Goal: Information Seeking & Learning: Learn about a topic

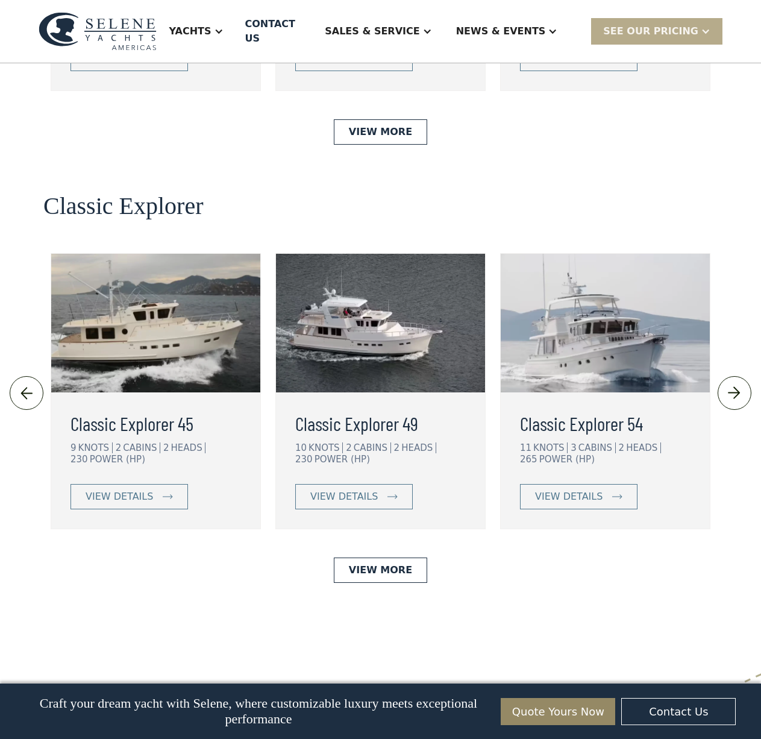
scroll to position [2411, 0]
click at [340, 489] on div "view details" at bounding box center [344, 496] width 68 height 14
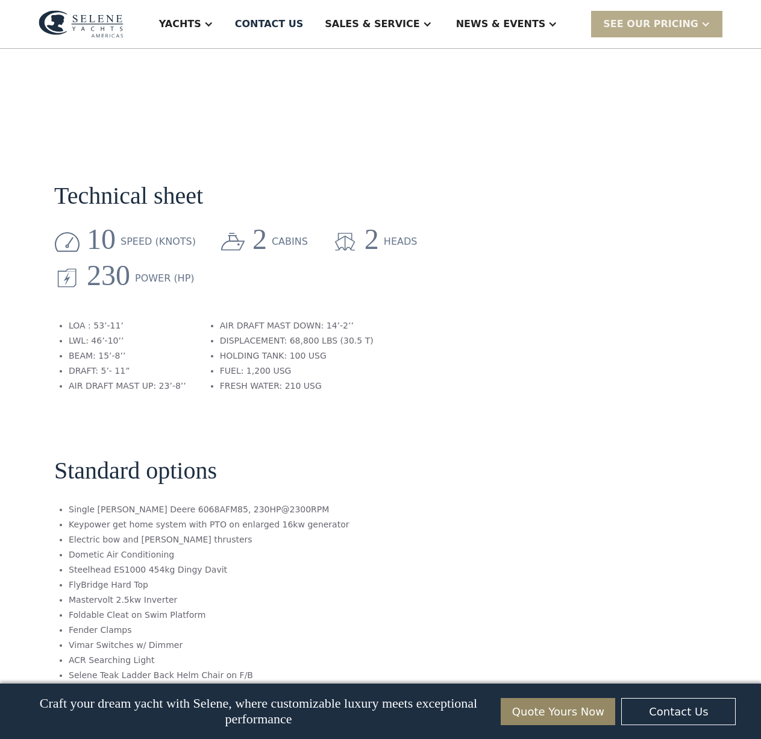
scroll to position [1507, 0]
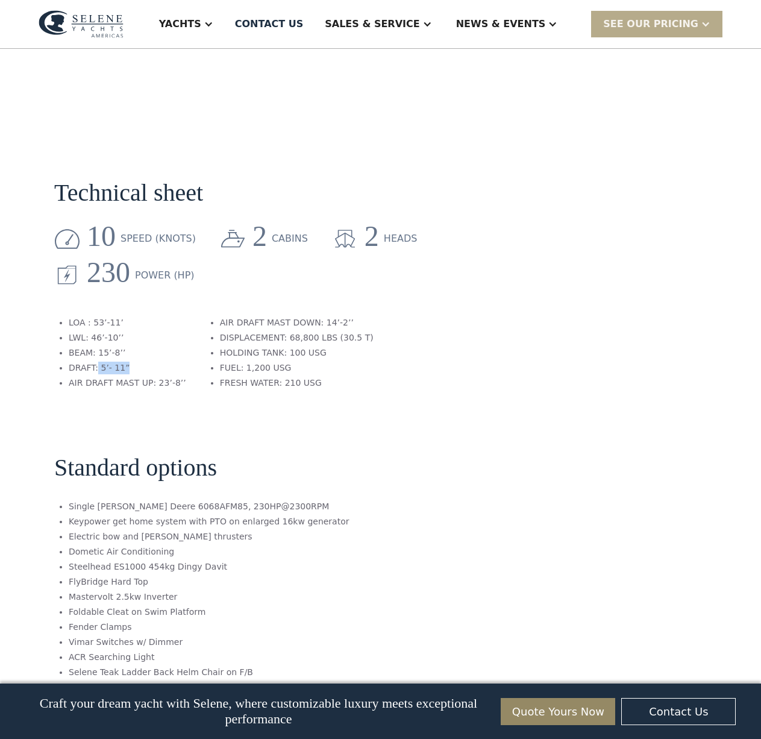
drag, startPoint x: 96, startPoint y: 303, endPoint x: 125, endPoint y: 304, distance: 29.0
click at [125, 362] on li "DRAFT: 5’- 11”" at bounding box center [128, 368] width 118 height 13
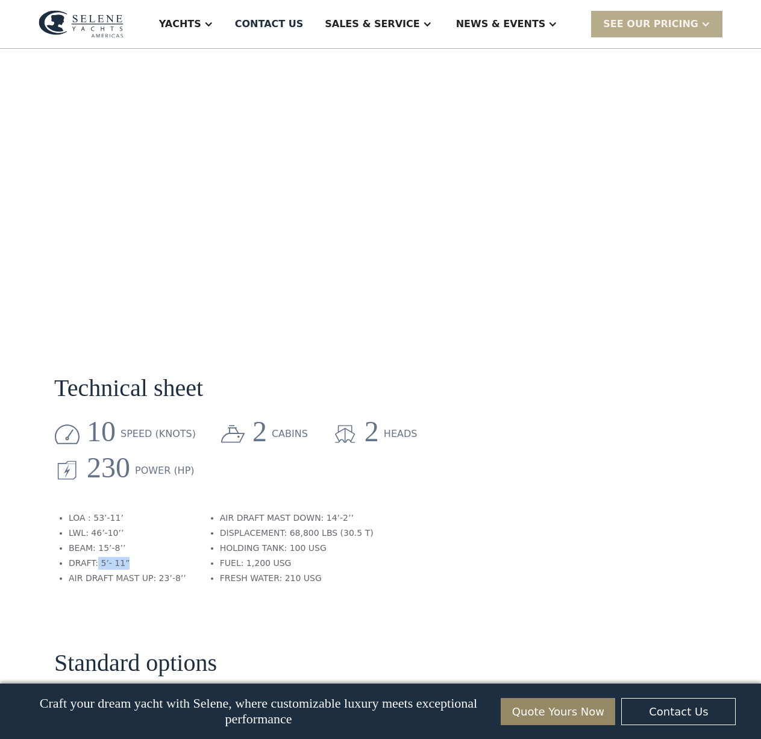
scroll to position [1206, 0]
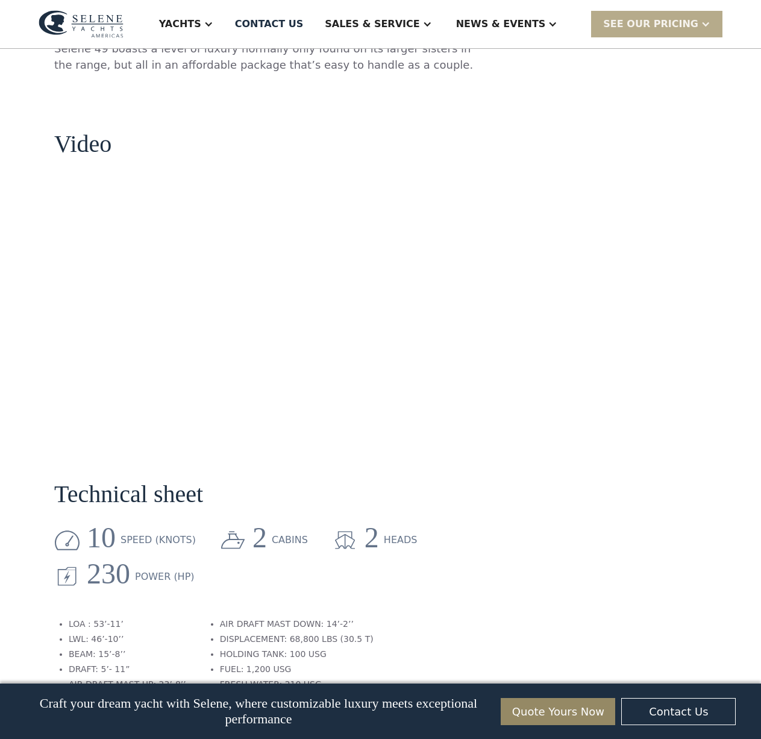
click at [31, 112] on div "No items found. No items found. Virtual Tour An Efficient Ocean Trawler The Sel…" at bounding box center [380, 254] width 761 height 2512
